Goal: Task Accomplishment & Management: Use online tool/utility

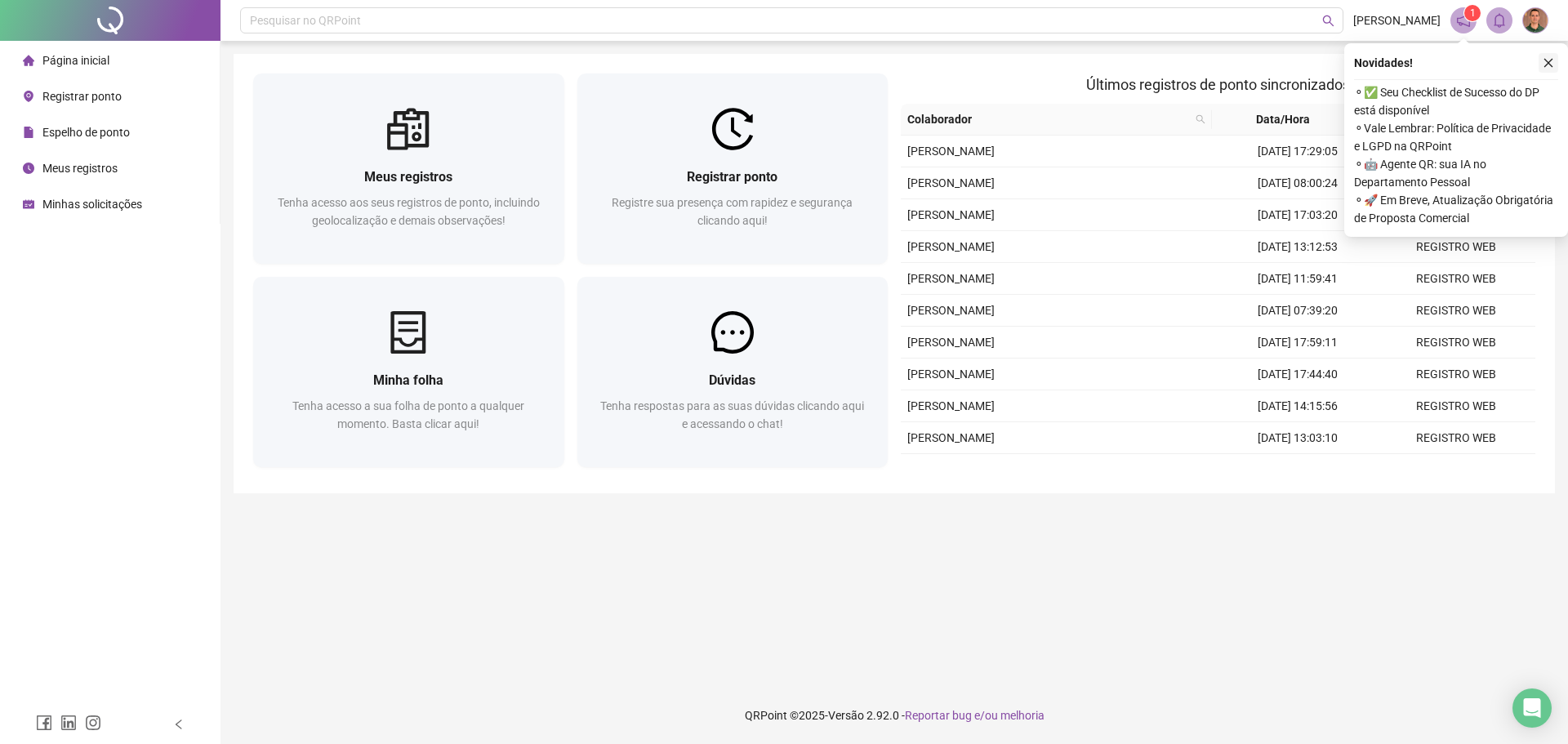
click at [1550, 61] on icon "close" at bounding box center [1547, 62] width 11 height 11
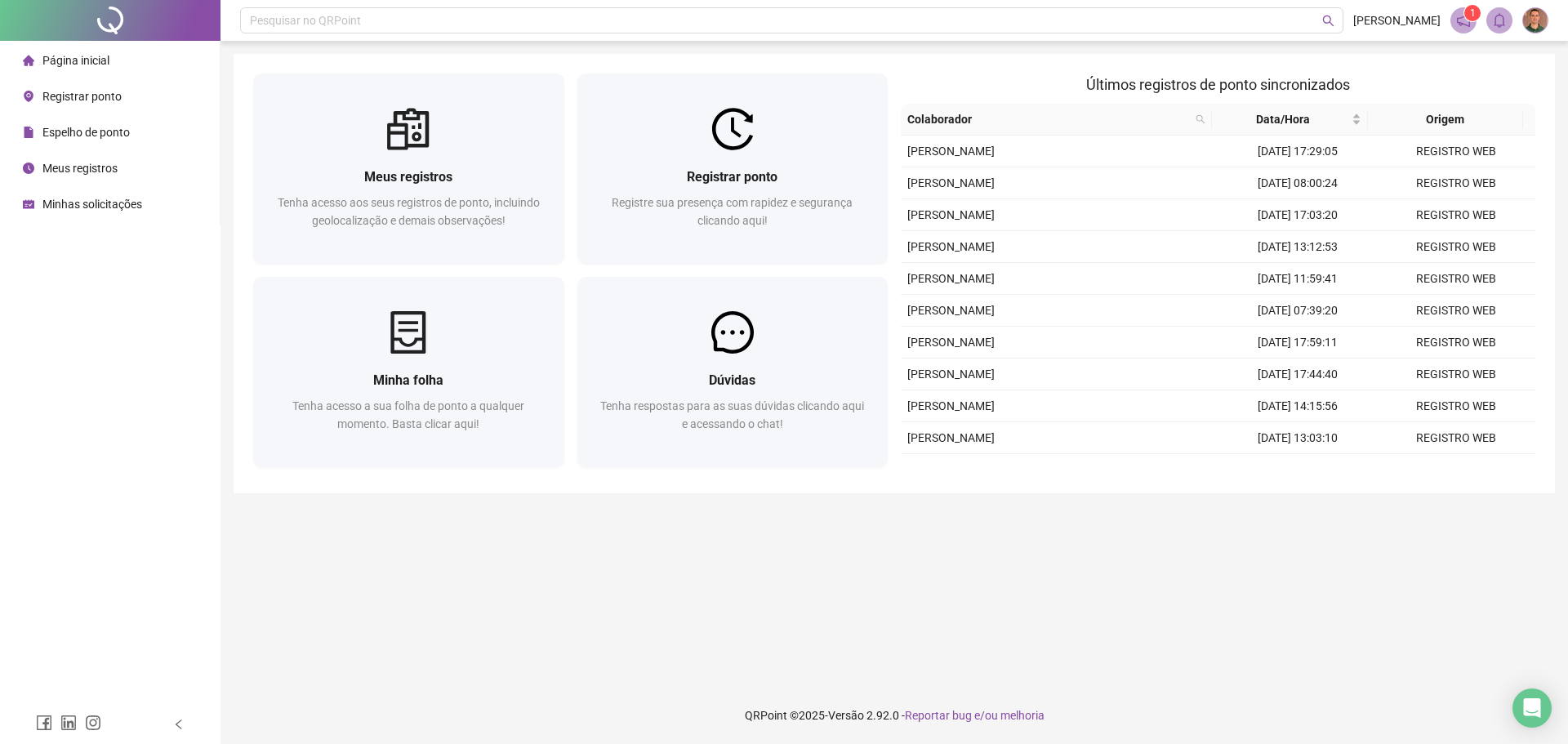
click at [112, 385] on div "Página inicial Registrar ponto Espelho de ponto Meus registros Minhas solicitaç…" at bounding box center [110, 352] width 220 height 705
click at [81, 90] on span "Registrar ponto" at bounding box center [82, 96] width 79 height 13
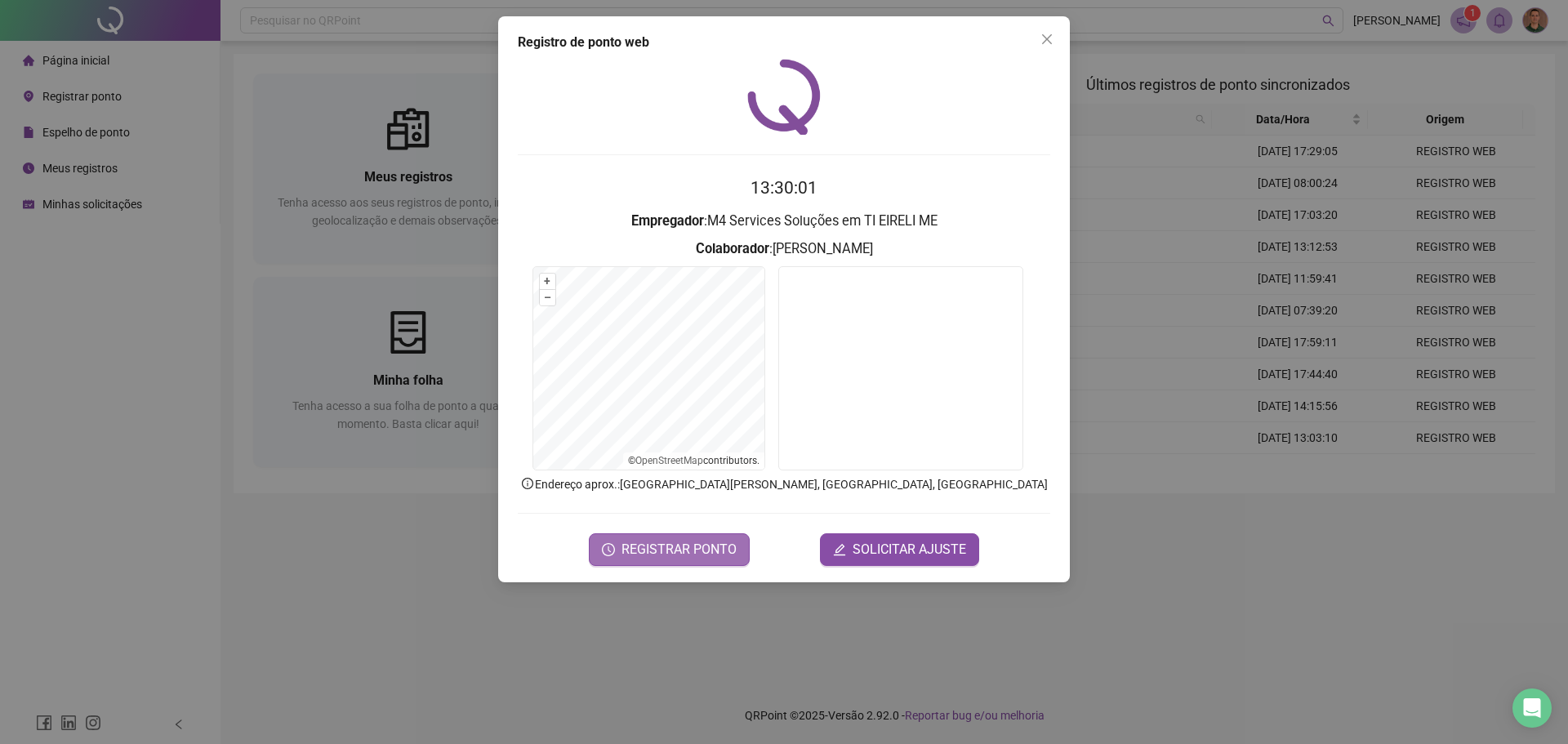
click at [653, 554] on span "REGISTRAR PONTO" at bounding box center [678, 550] width 115 height 20
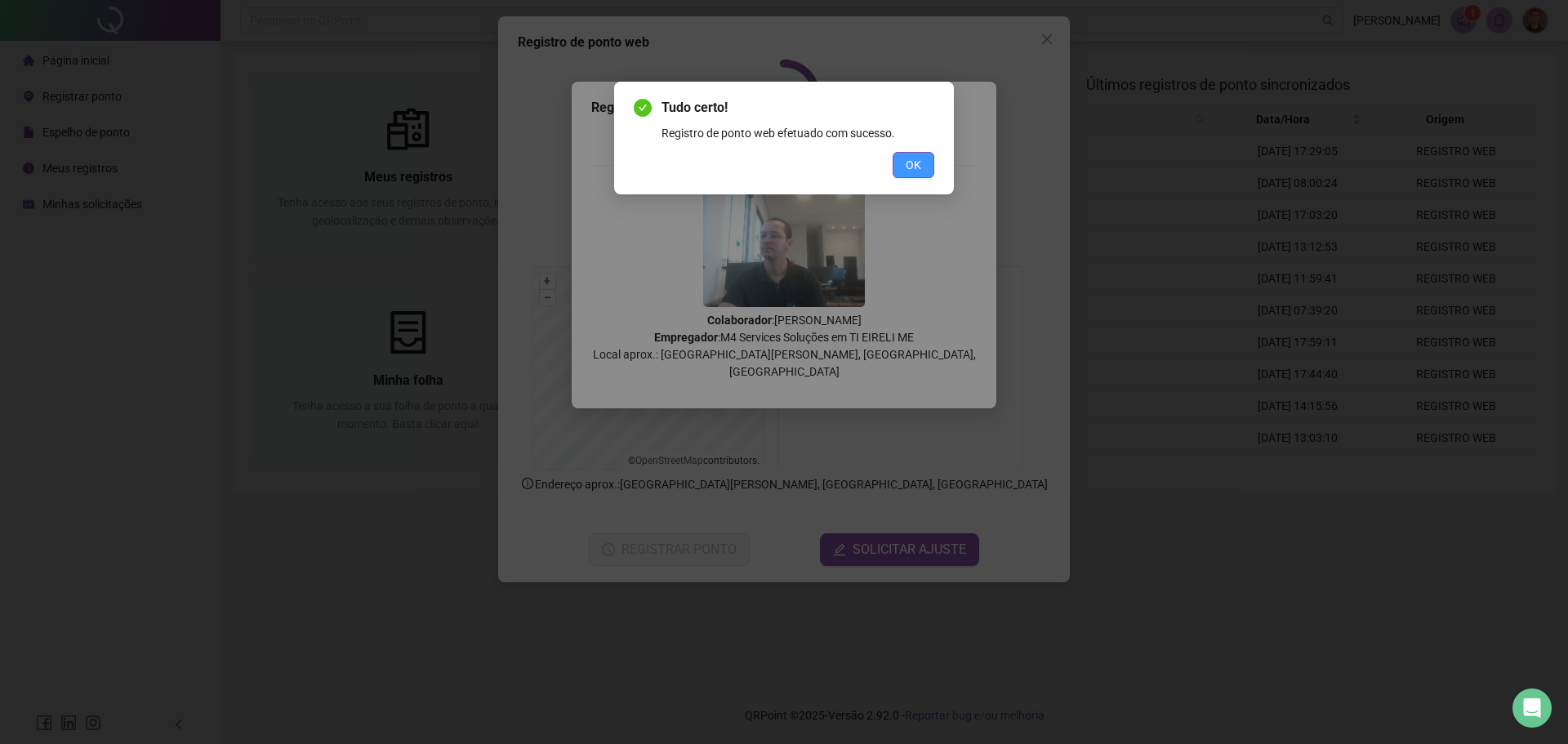
click at [928, 165] on button "OK" at bounding box center [913, 165] width 42 height 26
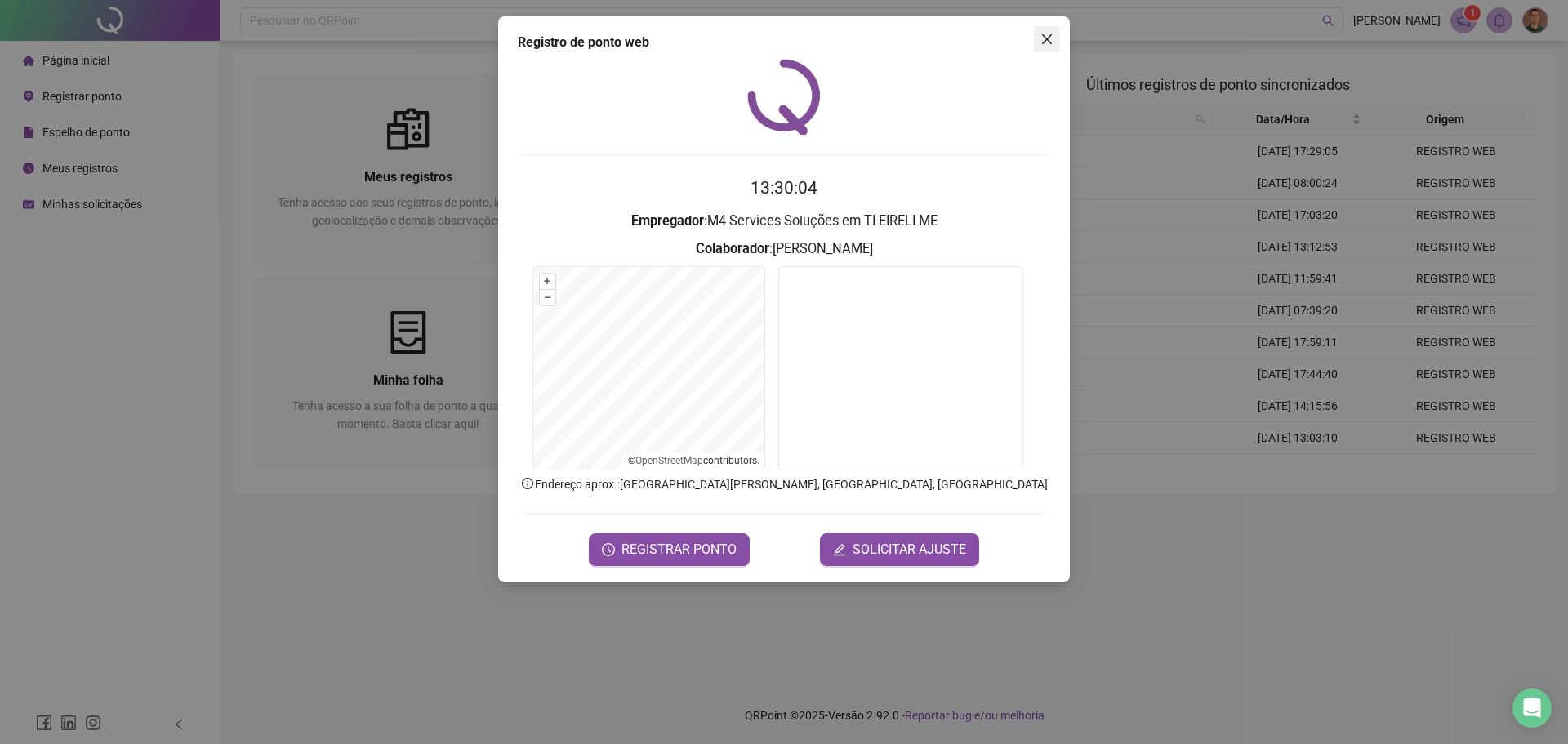
click at [1049, 31] on button "Close" at bounding box center [1047, 39] width 26 height 26
